Goal: Transaction & Acquisition: Book appointment/travel/reservation

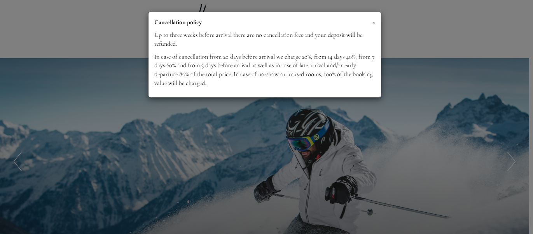
click at [372, 19] on span "×" at bounding box center [373, 22] width 3 height 10
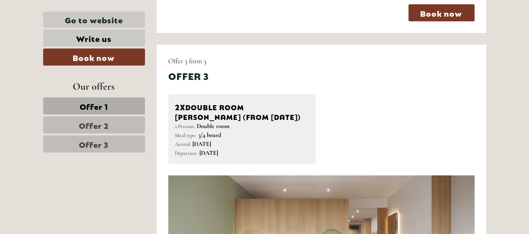
scroll to position [990, 0]
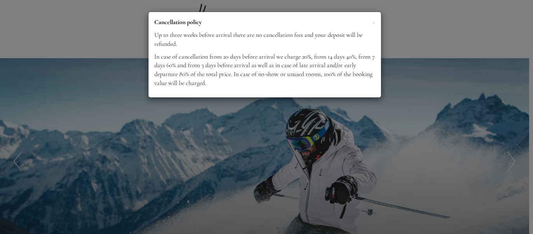
click at [375, 23] on div "× Cancellation policy Up to three weeks before arrival there are no cancellatio…" at bounding box center [265, 55] width 232 height 86
drag, startPoint x: 373, startPoint y: 22, endPoint x: 379, endPoint y: 56, distance: 35.2
click at [373, 22] on span "×" at bounding box center [373, 22] width 3 height 10
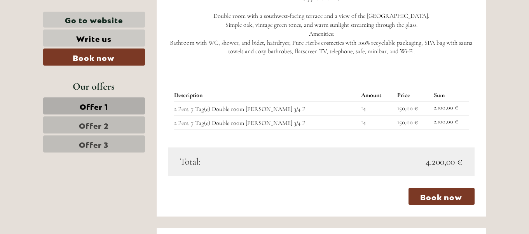
scroll to position [1804, 0]
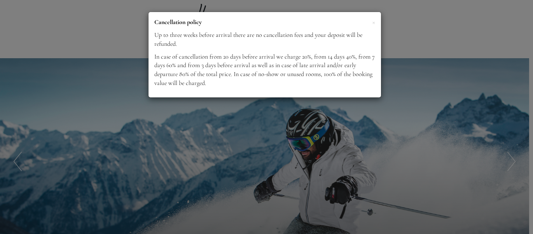
click at [373, 23] on span "×" at bounding box center [373, 22] width 3 height 10
